Goal: Information Seeking & Learning: Find specific page/section

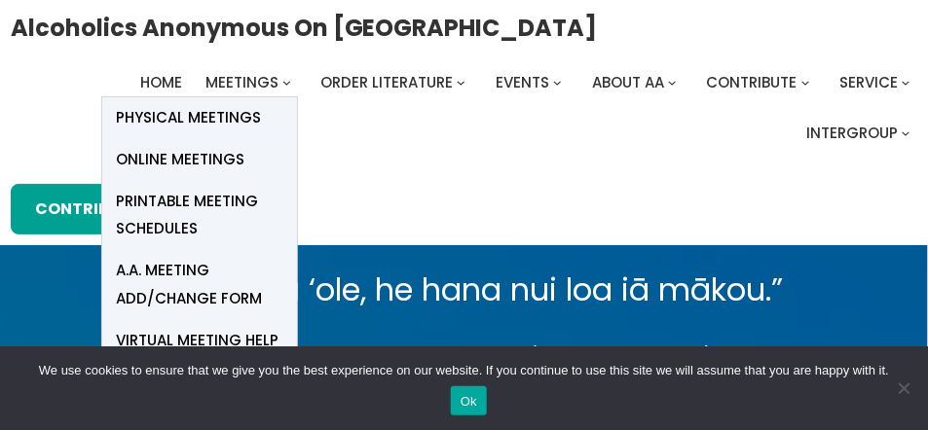
click at [212, 157] on span "Online Meetings" at bounding box center [181, 159] width 129 height 27
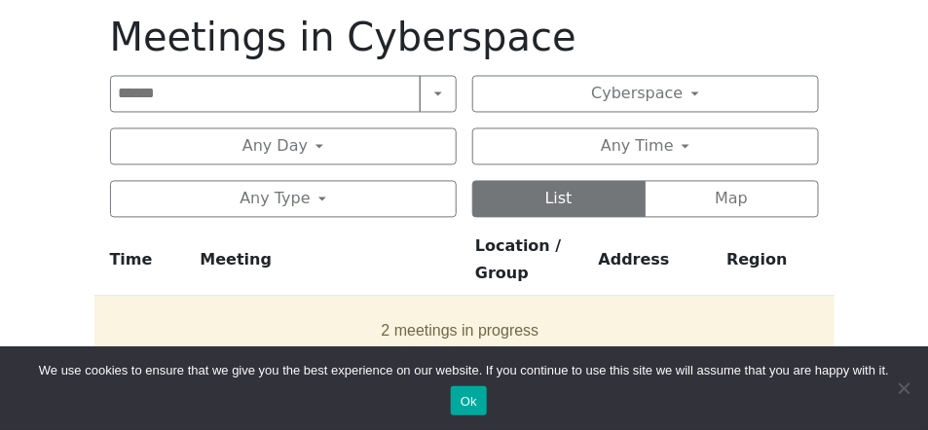
scroll to position [1128, 0]
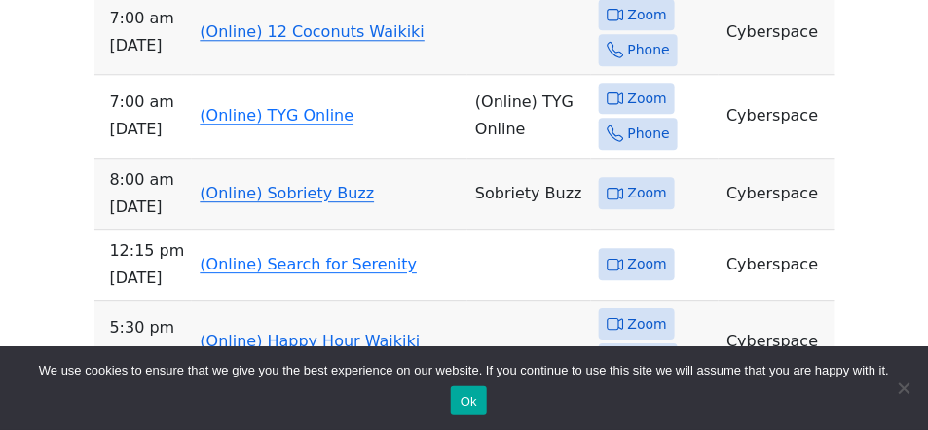
click at [269, 32] on link "(Online) 12 Coconuts Waikiki" at bounding box center [312, 31] width 225 height 18
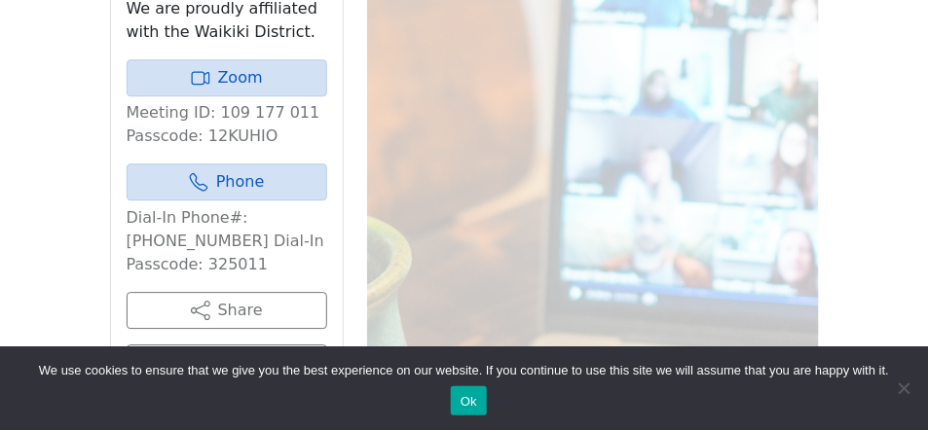
scroll to position [749, 0]
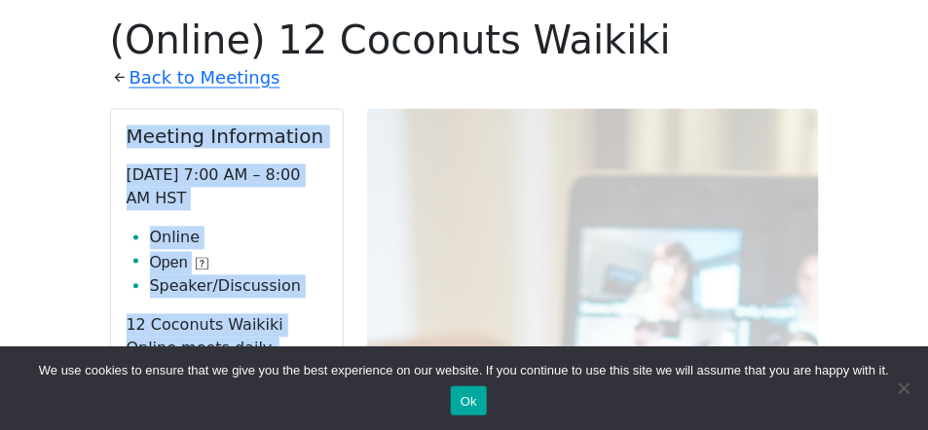
drag, startPoint x: 125, startPoint y: 108, endPoint x: 587, endPoint y: 360, distance: 526.7
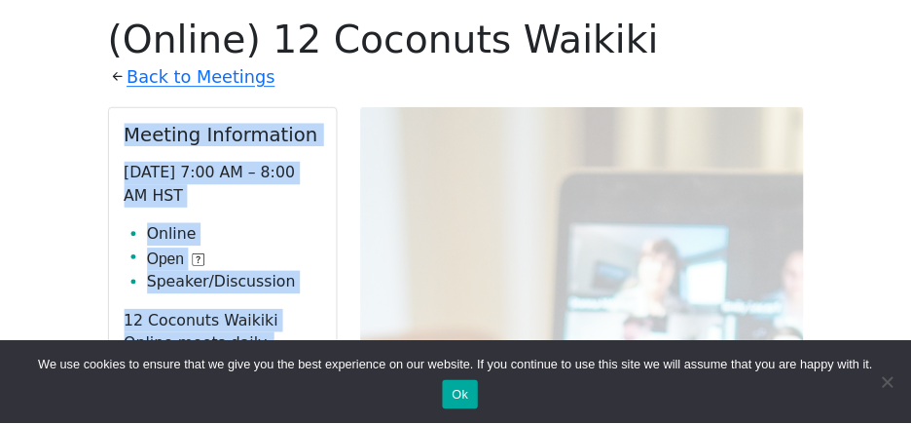
scroll to position [1125, 0]
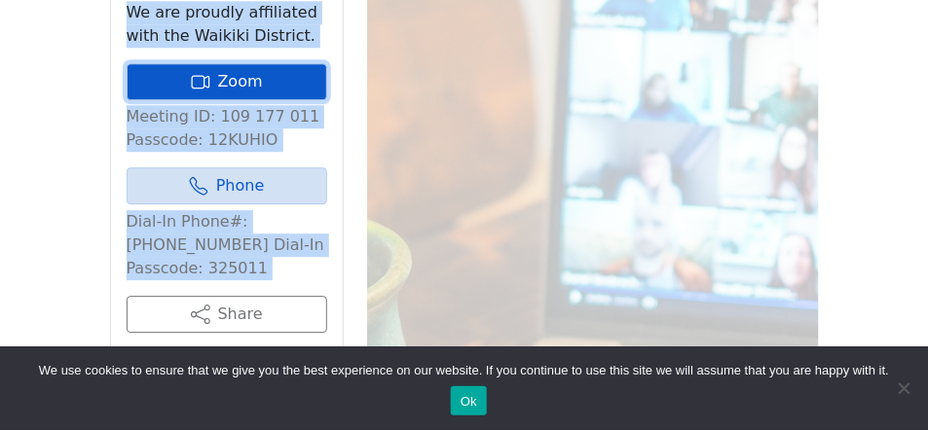
click at [206, 74] on icon at bounding box center [200, 81] width 19 height 19
